Goal: Information Seeking & Learning: Learn about a topic

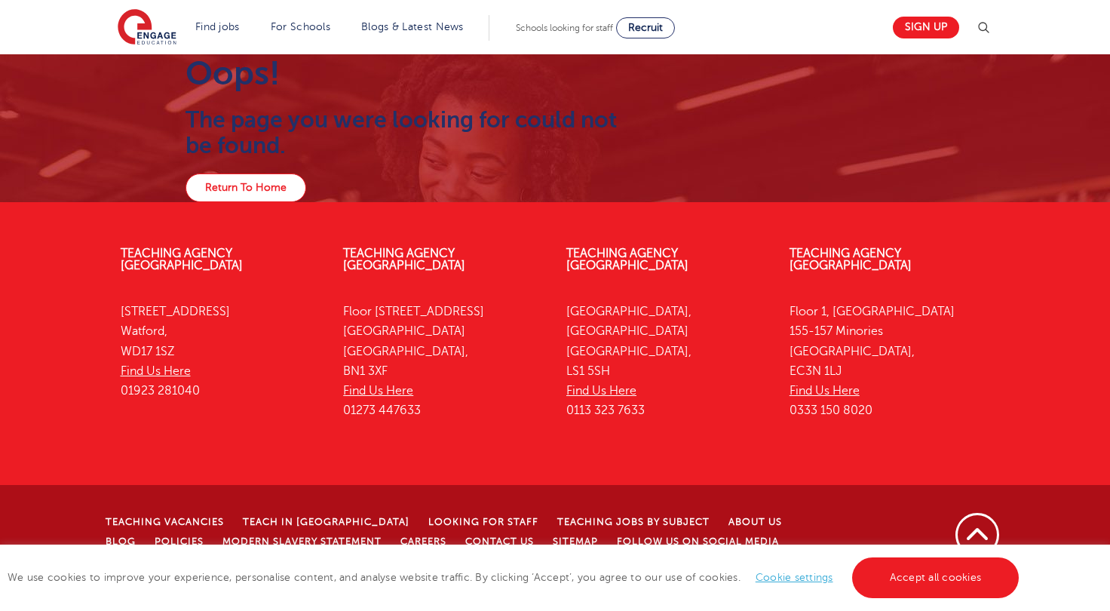
click at [257, 181] on link "Return To Home" at bounding box center [246, 187] width 121 height 29
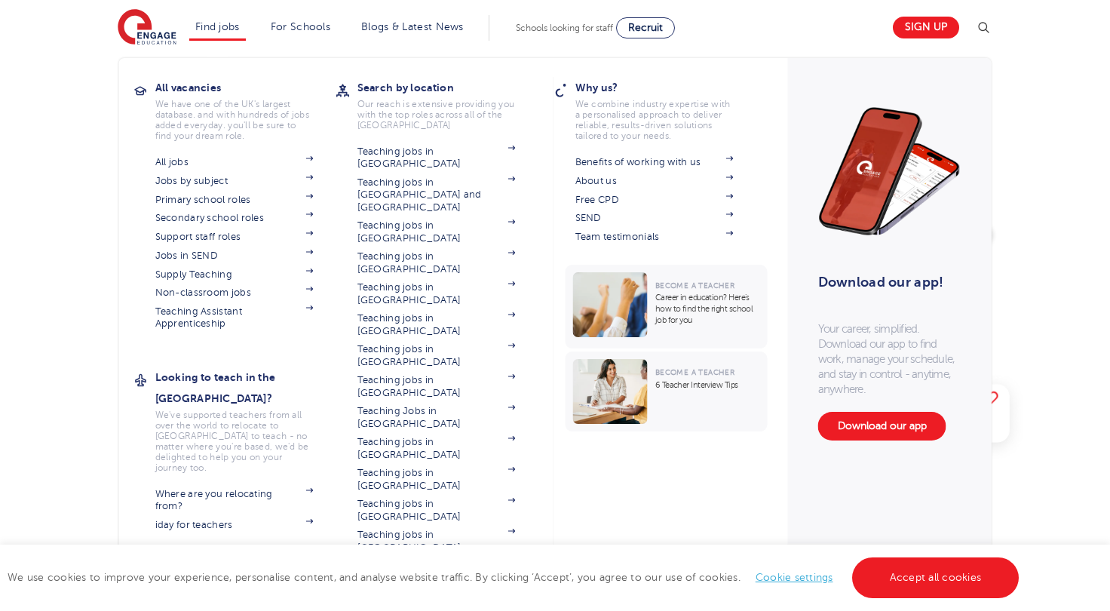
click at [229, 29] on link "Find jobs" at bounding box center [217, 26] width 44 height 11
click at [411, 176] on link "Teaching jobs in [GEOGRAPHIC_DATA] and [GEOGRAPHIC_DATA]" at bounding box center [437, 194] width 158 height 37
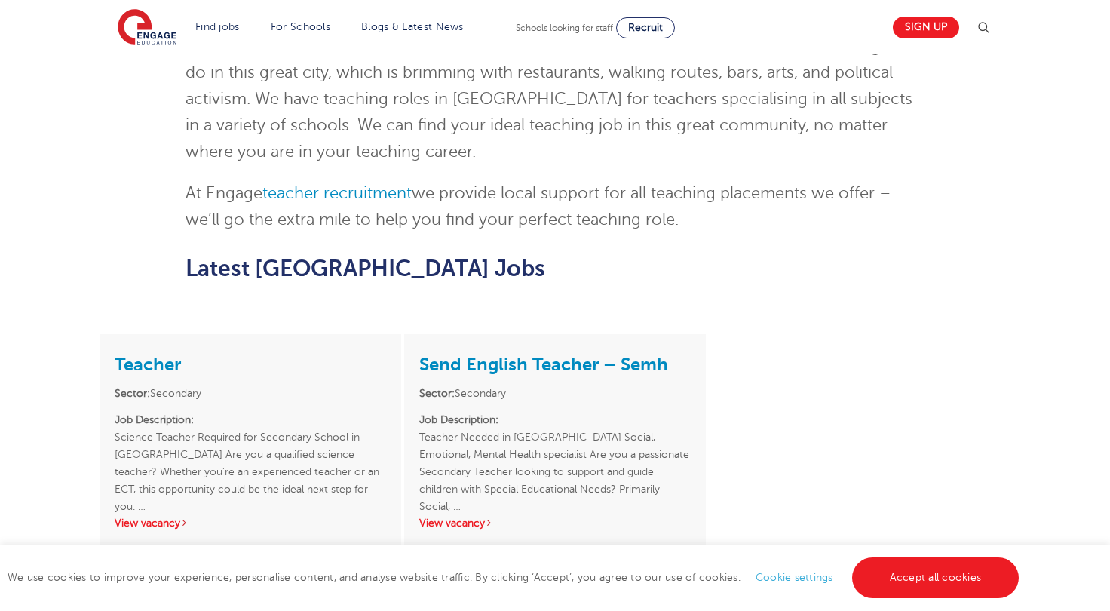
scroll to position [1162, 0]
